Goal: Navigation & Orientation: Find specific page/section

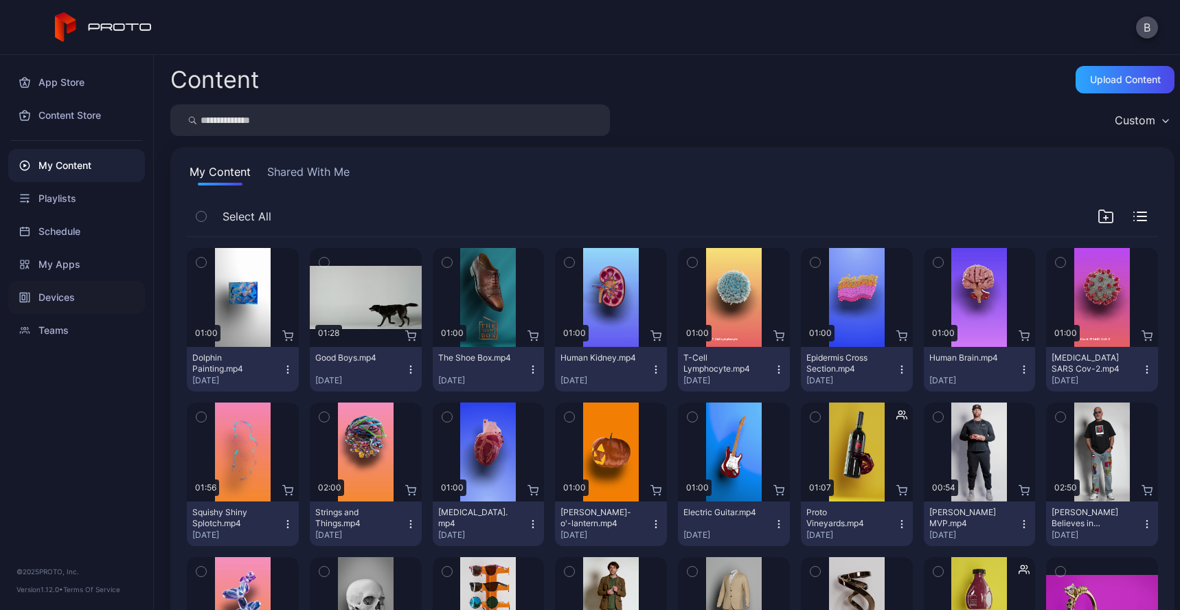
click at [82, 288] on div "Devices" at bounding box center [76, 297] width 137 height 33
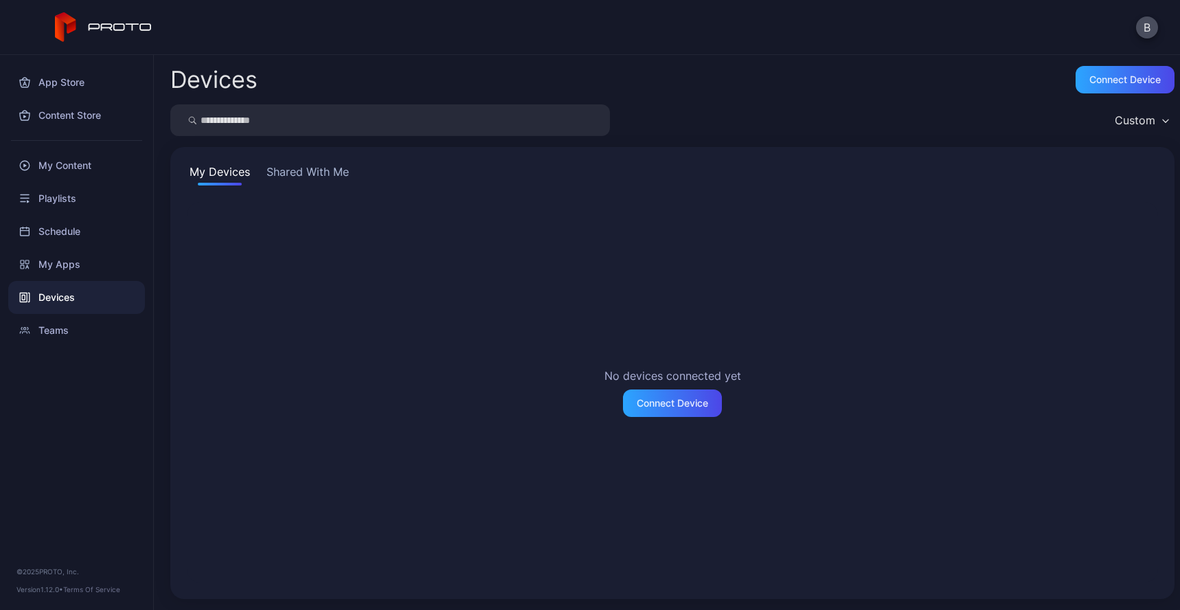
click at [312, 175] on button "Shared With Me" at bounding box center [308, 174] width 88 height 22
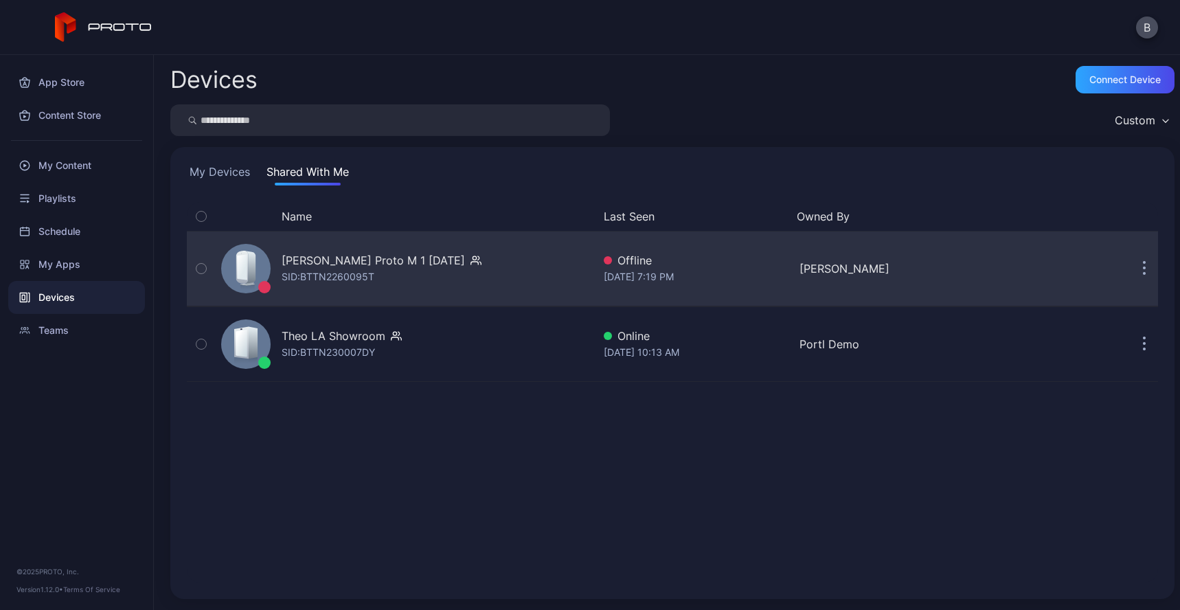
click at [202, 275] on icon "button" at bounding box center [201, 268] width 10 height 15
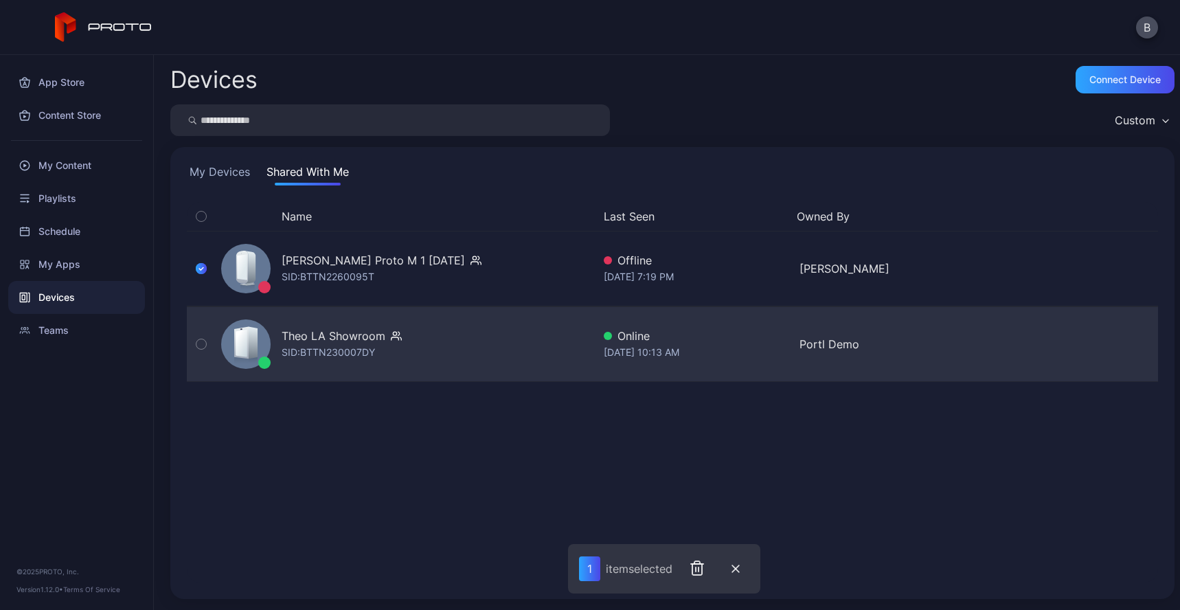
click at [199, 338] on icon "button" at bounding box center [201, 343] width 10 height 15
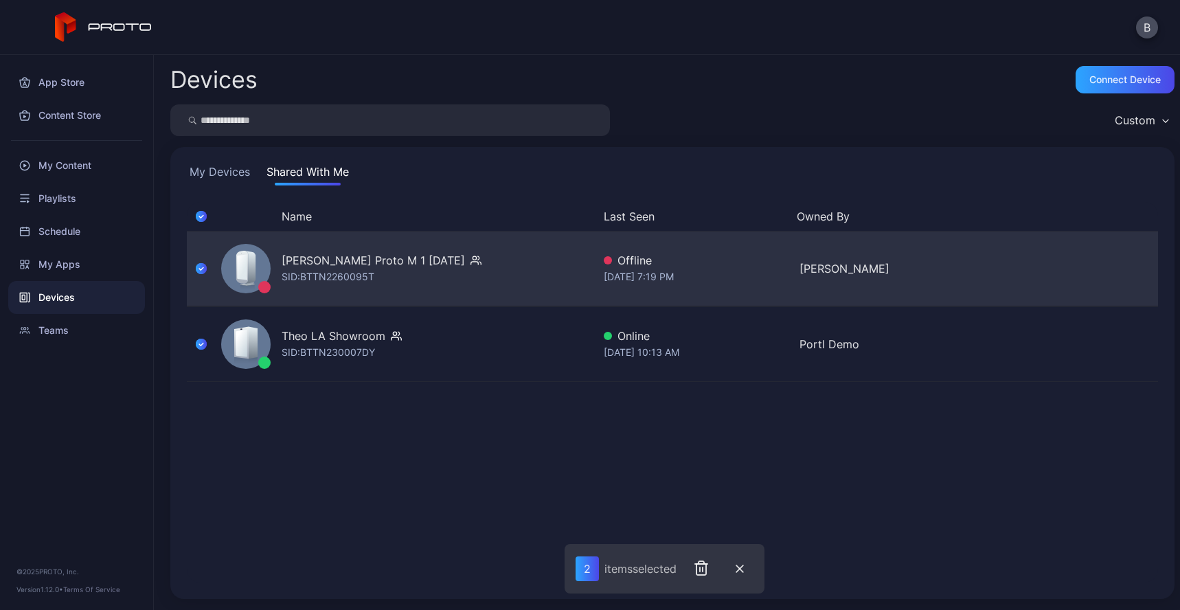
click at [200, 273] on icon "button" at bounding box center [201, 268] width 11 height 15
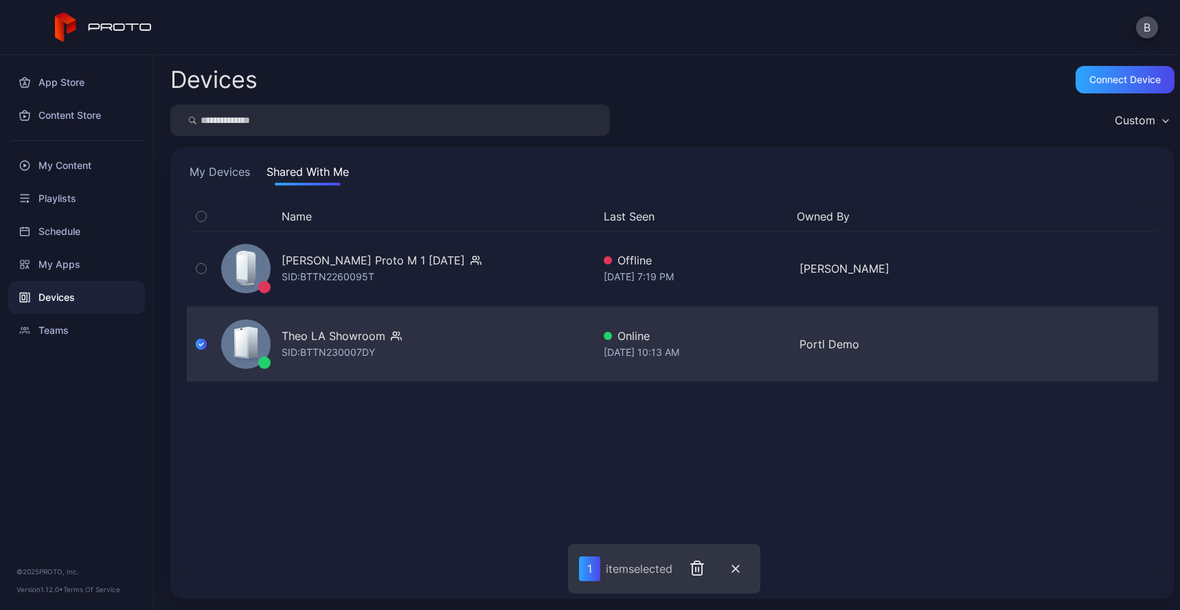
click at [203, 349] on icon "button" at bounding box center [201, 343] width 11 height 15
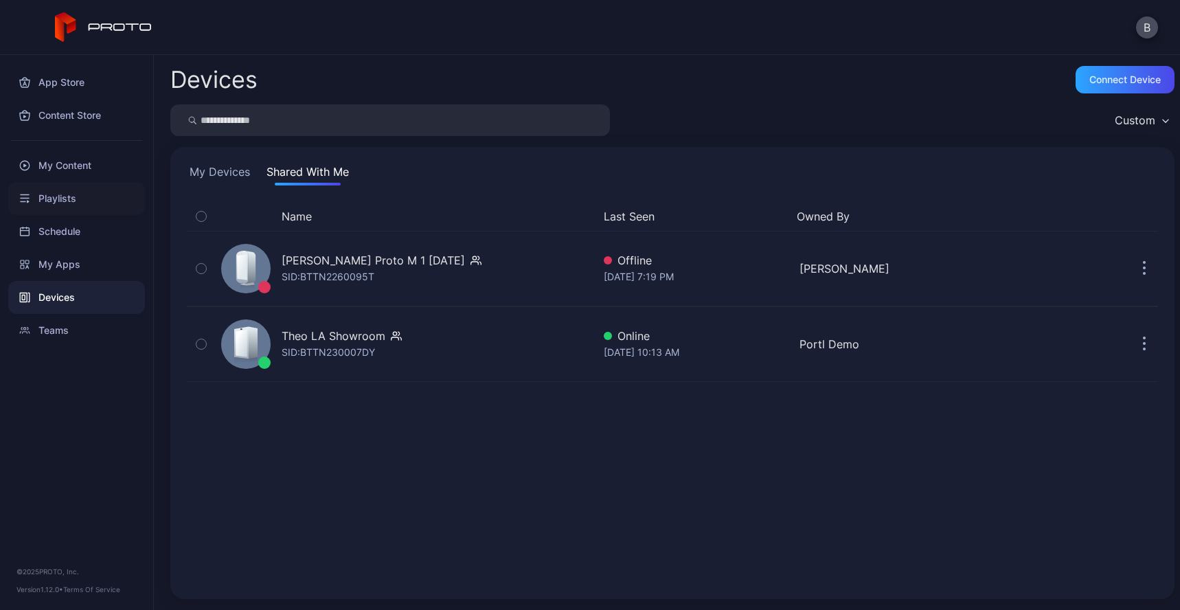
click at [73, 195] on div "Playlists" at bounding box center [76, 198] width 137 height 33
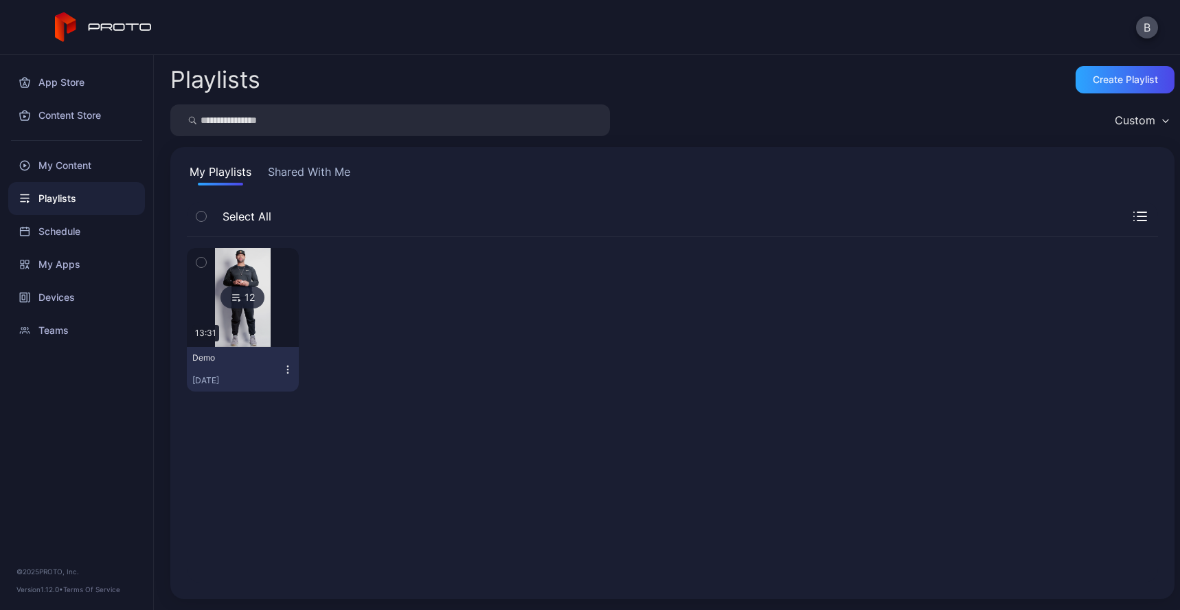
click at [260, 325] on img at bounding box center [243, 297] width 56 height 99
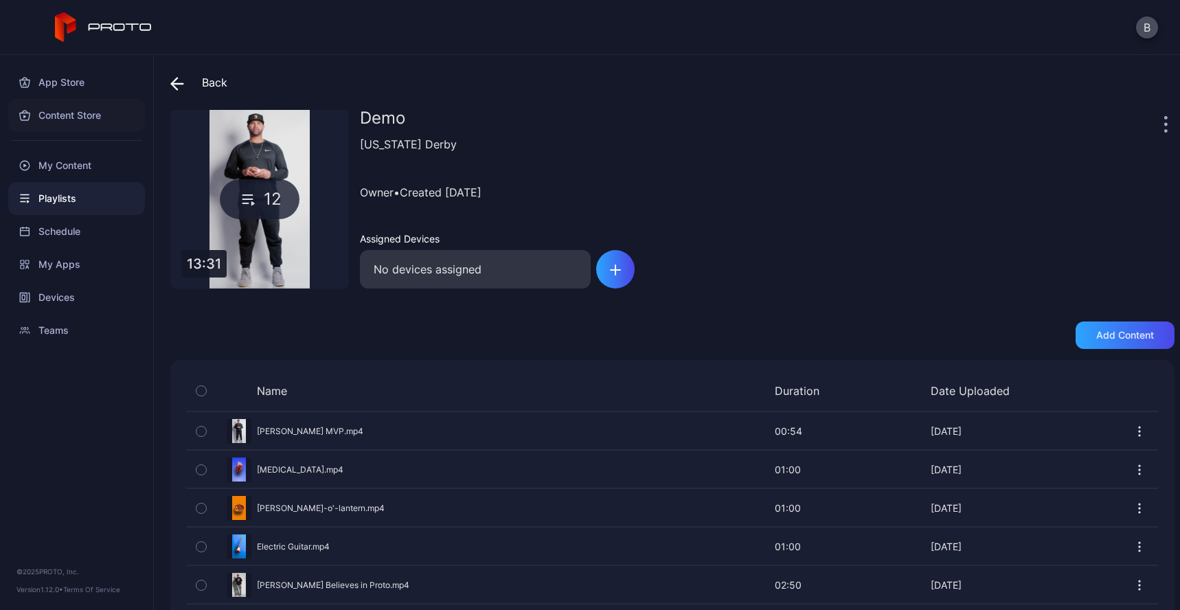
click at [71, 124] on div "Content Store" at bounding box center [76, 115] width 137 height 33
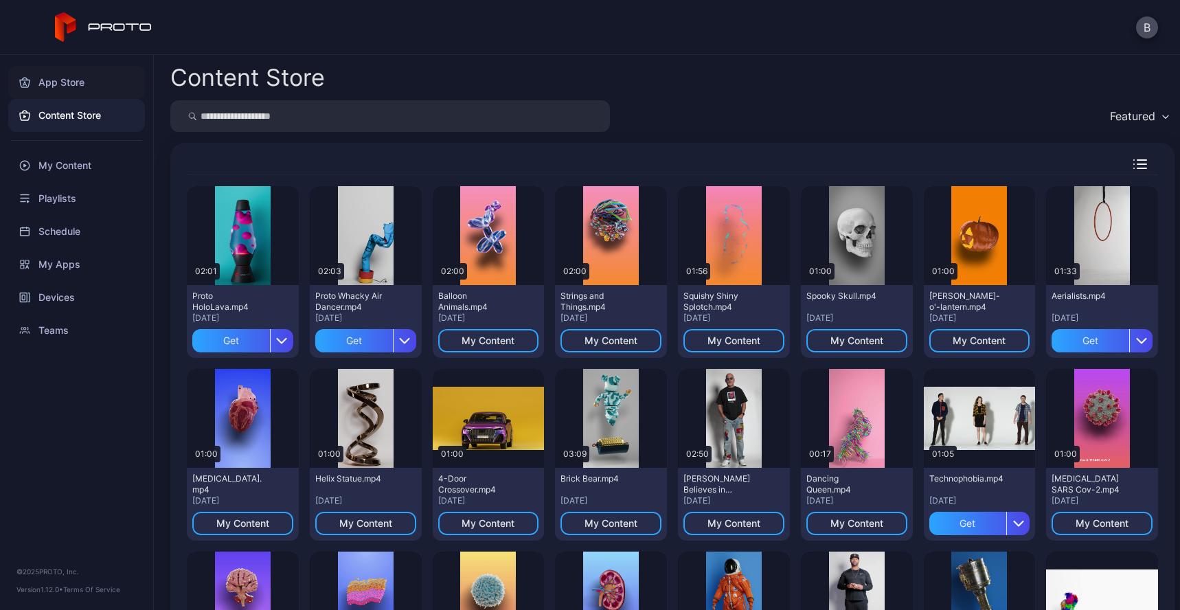
click at [52, 86] on div "App Store" at bounding box center [76, 82] width 137 height 33
